Goal: Information Seeking & Learning: Find specific page/section

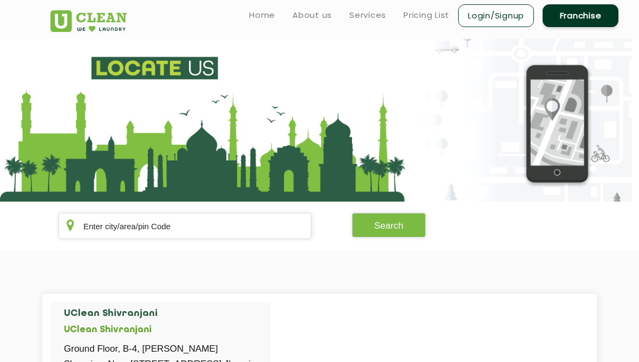
scroll to position [437, 0]
click at [435, 21] on link "Pricing List" at bounding box center [426, 15] width 46 height 13
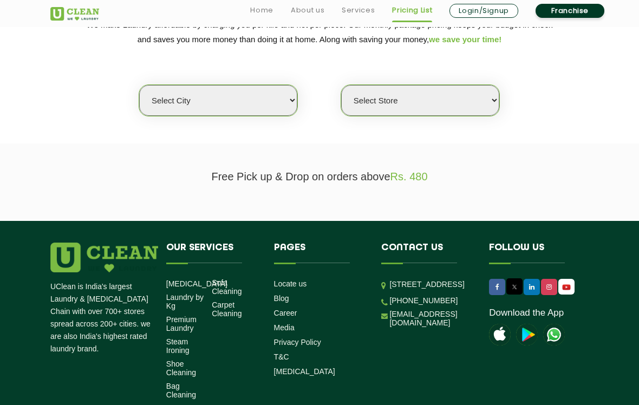
scroll to position [203, 0]
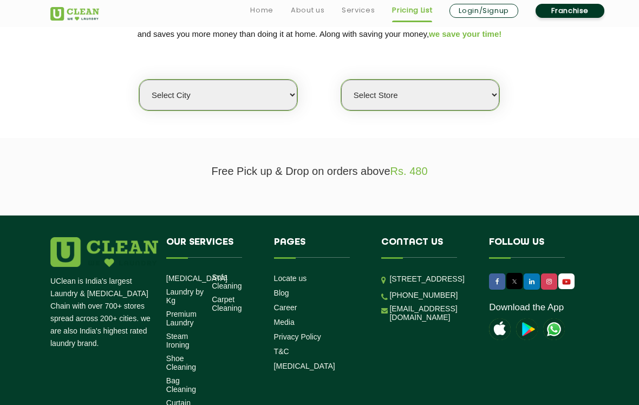
click at [282, 102] on select "Select city Aalo Abu Dhabi Agartala Agra Ahmedabad Akola Aligarh Alwar - UClean…" at bounding box center [218, 95] width 158 height 31
select select "3"
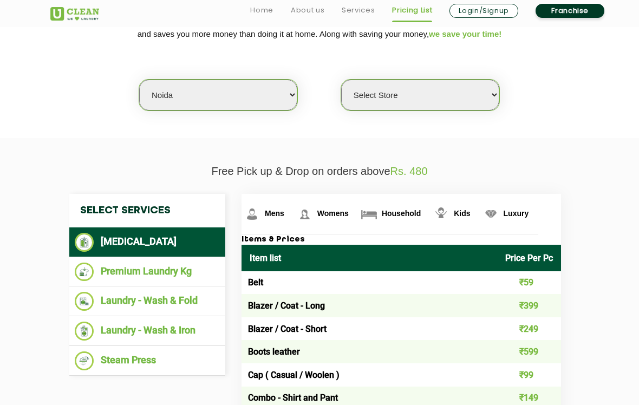
click at [414, 98] on select "Select Store UClean Sector 122 Noida UClean Pari Chowk UClean Techzone Greater …" at bounding box center [420, 95] width 158 height 31
select select "606"
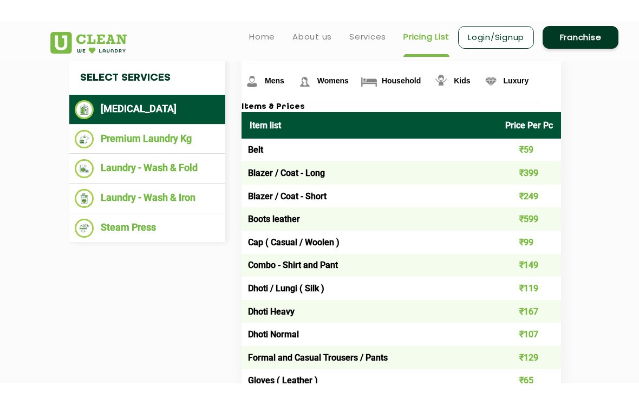
scroll to position [318, 0]
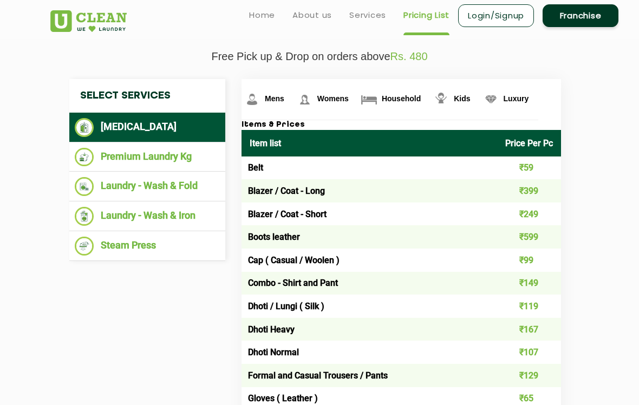
click at [183, 166] on li "Premium Laundry Kg" at bounding box center [147, 157] width 145 height 19
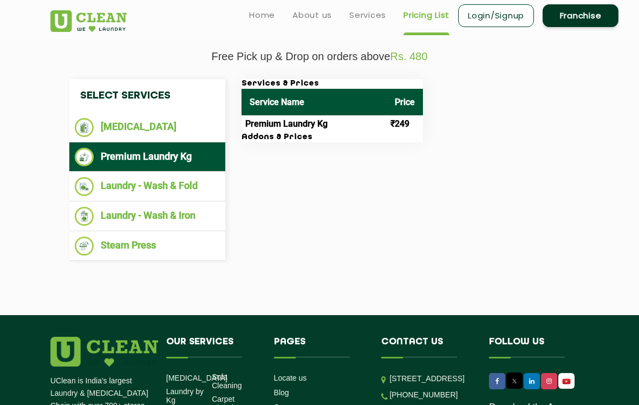
click at [199, 194] on li "Laundry - Wash & Fold" at bounding box center [147, 186] width 145 height 19
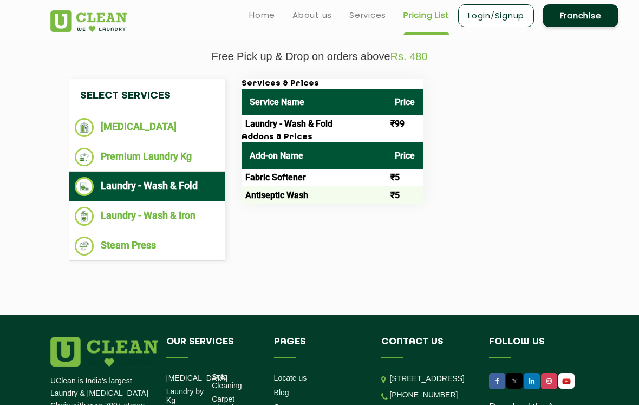
click at [203, 225] on li "Laundry - Wash & Iron" at bounding box center [147, 216] width 145 height 19
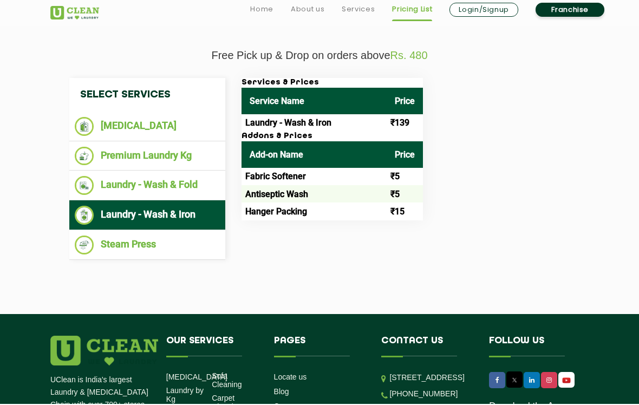
scroll to position [319, 0]
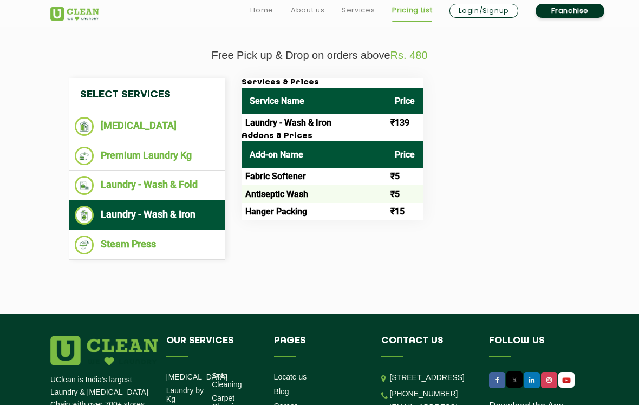
click at [177, 255] on li "Steam Press" at bounding box center [147, 245] width 145 height 19
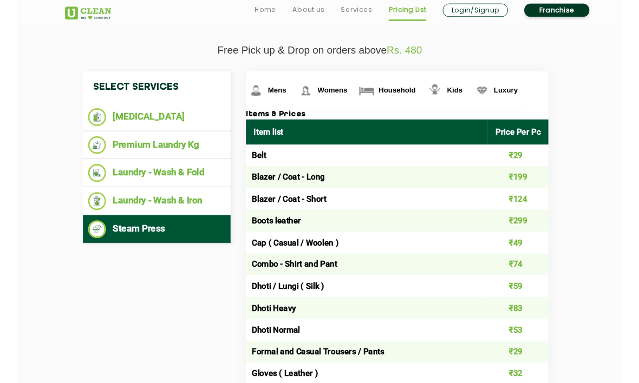
scroll to position [323, 0]
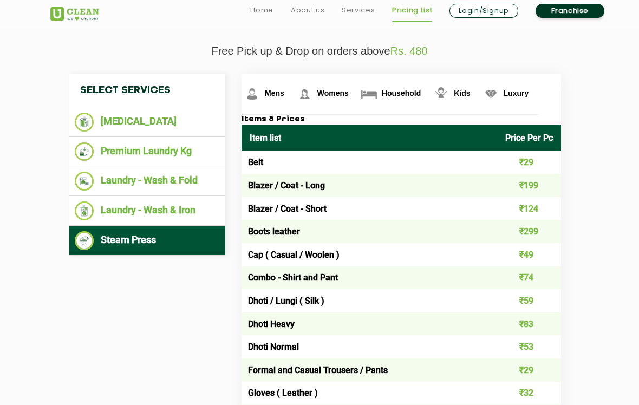
click at [189, 219] on li "Laundry - Wash & Iron" at bounding box center [147, 210] width 145 height 19
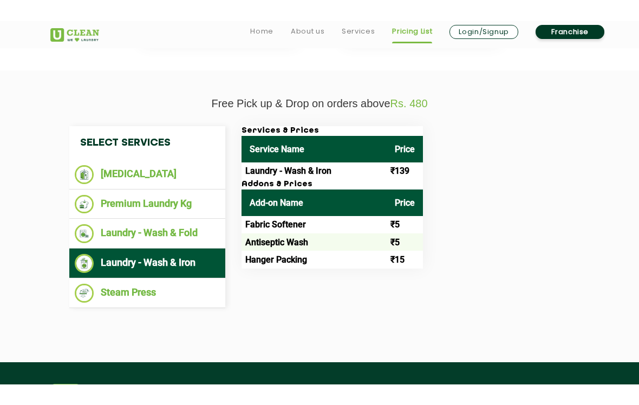
scroll to position [250, 0]
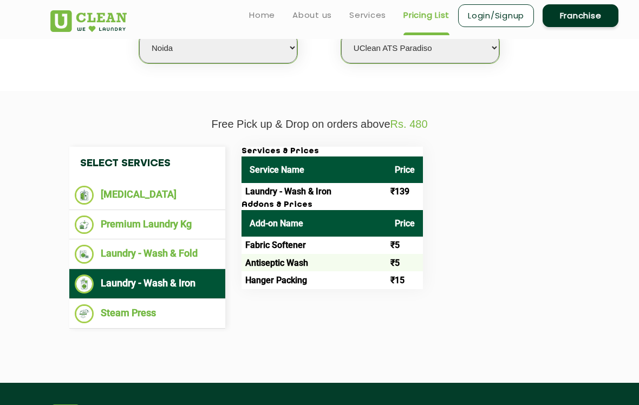
click at [210, 262] on li "Laundry - Wash & Fold" at bounding box center [147, 254] width 145 height 19
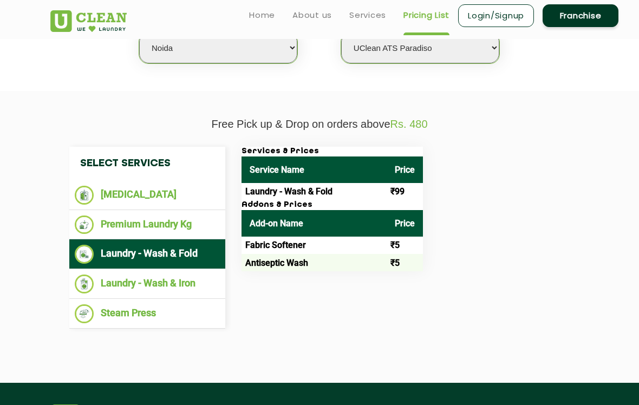
click at [203, 293] on li "Laundry - Wash & Iron" at bounding box center [147, 284] width 145 height 19
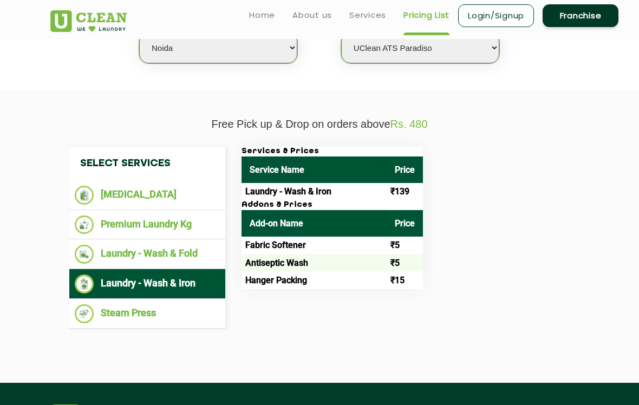
click at [192, 203] on li "[MEDICAL_DATA]" at bounding box center [147, 195] width 145 height 19
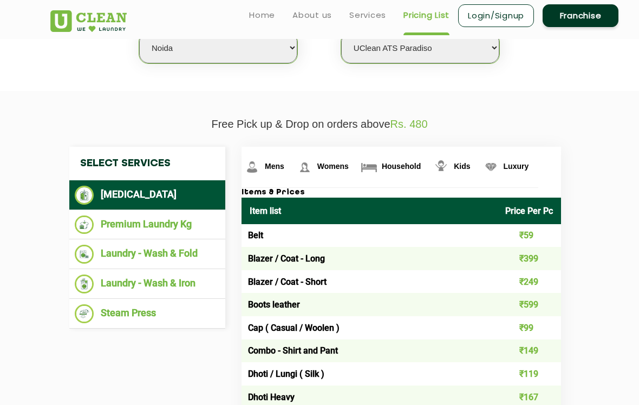
click at [194, 231] on li "Premium Laundry Kg" at bounding box center [147, 225] width 145 height 19
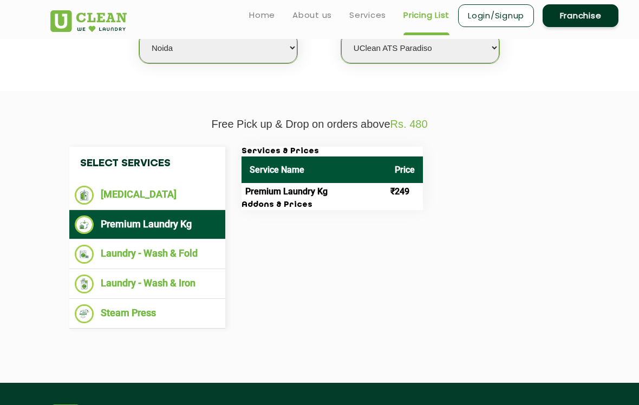
click at [186, 322] on li "Steam Press" at bounding box center [147, 313] width 145 height 19
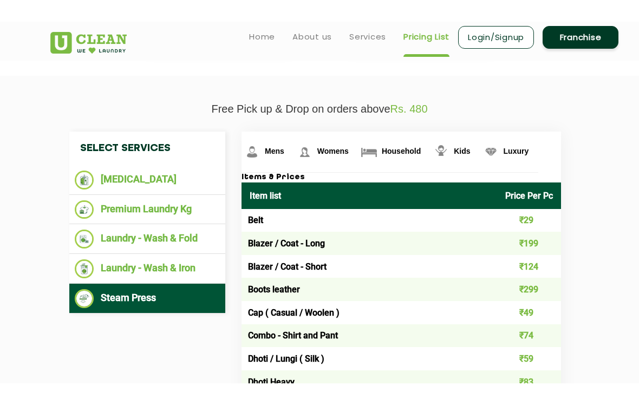
scroll to position [246, 0]
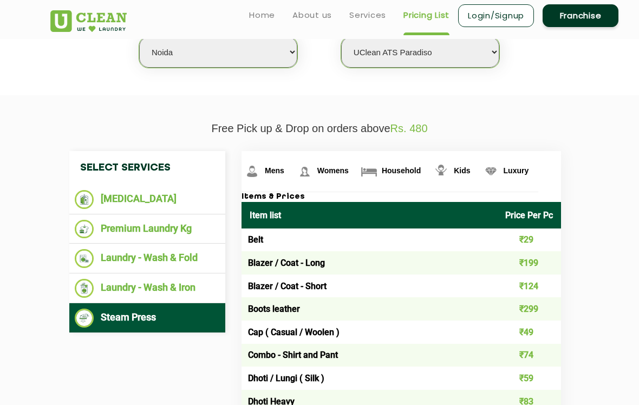
click at [190, 206] on li "[MEDICAL_DATA]" at bounding box center [147, 199] width 145 height 19
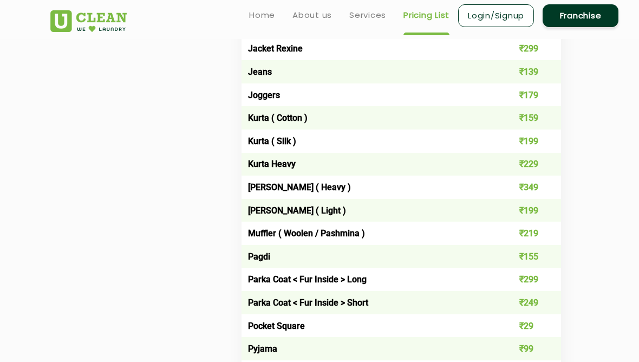
scroll to position [781, 0]
